Goal: Communication & Community: Share content

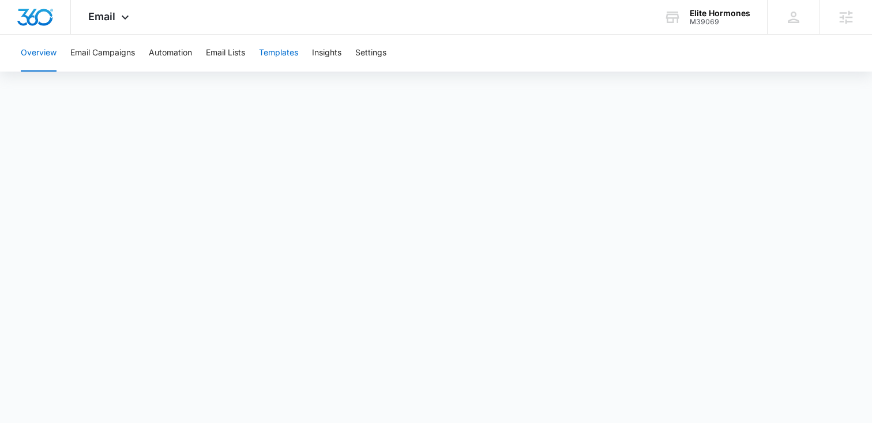
click at [273, 50] on button "Templates" at bounding box center [278, 53] width 39 height 37
click at [115, 16] on span "Email" at bounding box center [101, 16] width 27 height 12
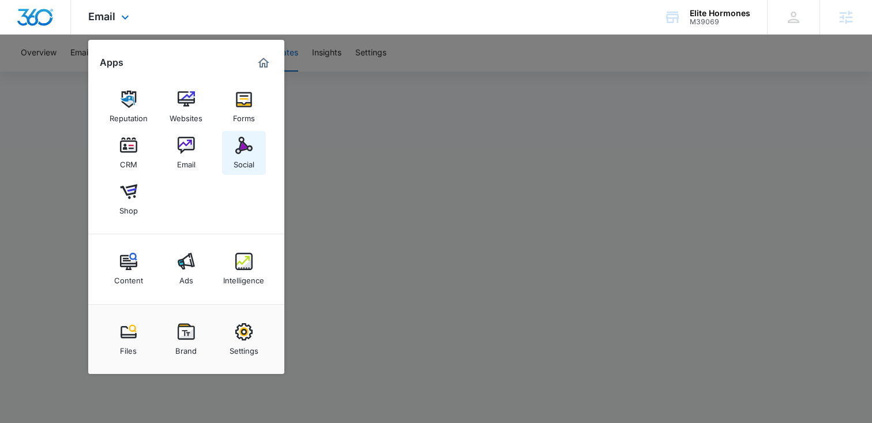
click at [232, 148] on link "Social" at bounding box center [244, 153] width 44 height 44
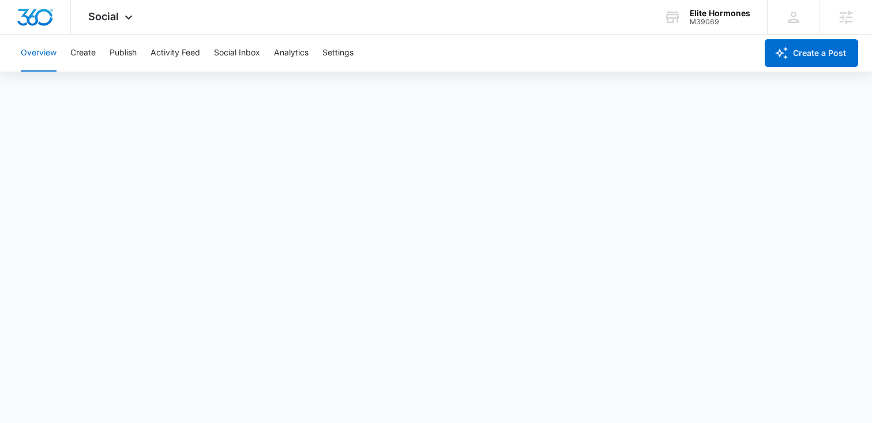
scroll to position [3, 0]
click at [812, 53] on button "Create a Post" at bounding box center [811, 53] width 93 height 28
click at [81, 54] on button "Create" at bounding box center [82, 53] width 25 height 37
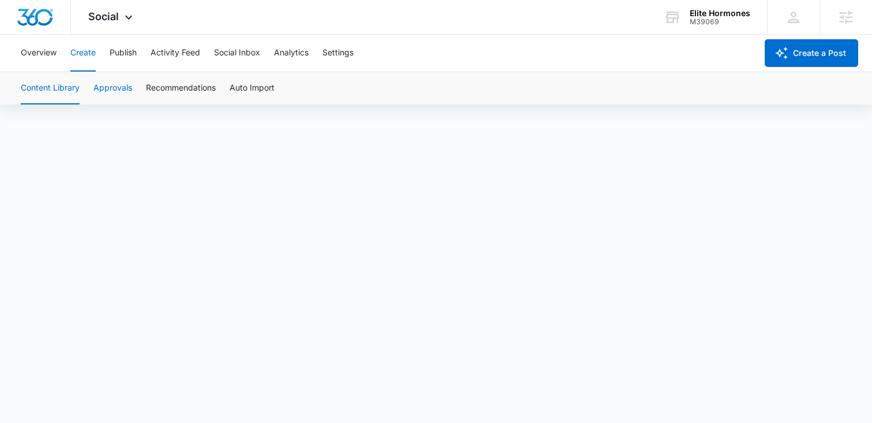
click at [111, 83] on button "Approvals" at bounding box center [112, 88] width 39 height 32
